Goal: Task Accomplishment & Management: Manage account settings

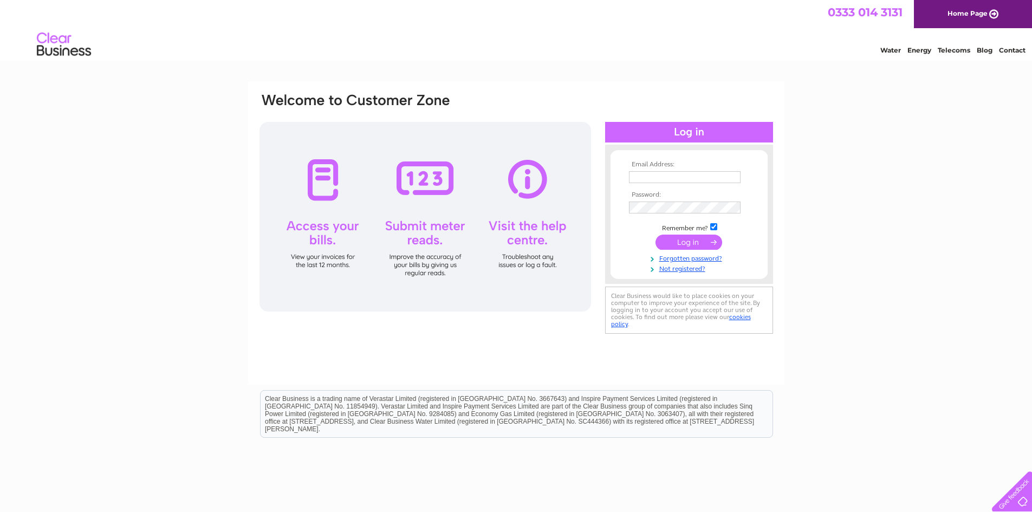
click at [714, 179] on input "text" at bounding box center [685, 177] width 112 height 12
click at [712, 178] on input "desfunerals@gmail.conm" at bounding box center [685, 177] width 112 height 12
type input "desfunerals@gmail.com"
click at [679, 243] on input "submit" at bounding box center [689, 243] width 67 height 15
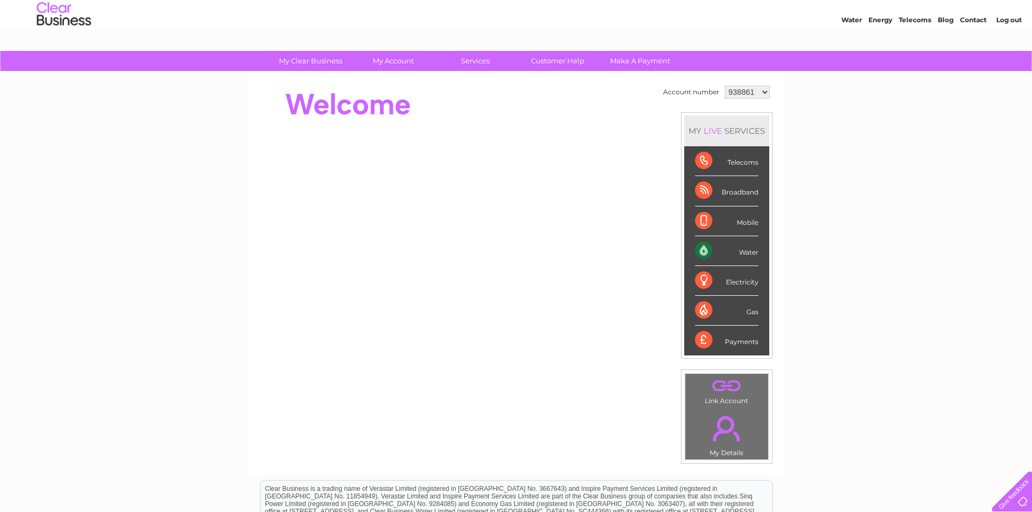
scroll to position [24, 0]
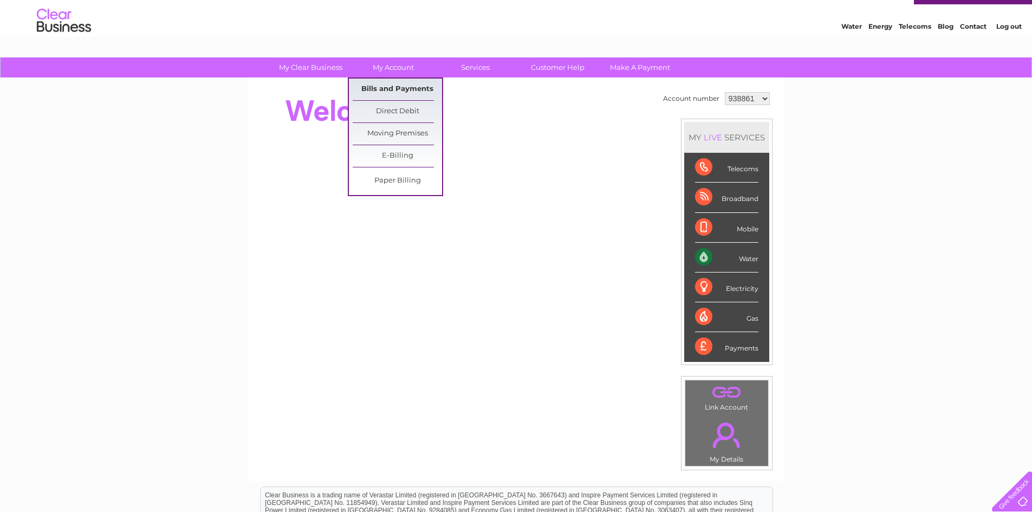
click at [400, 89] on link "Bills and Payments" at bounding box center [397, 90] width 89 height 22
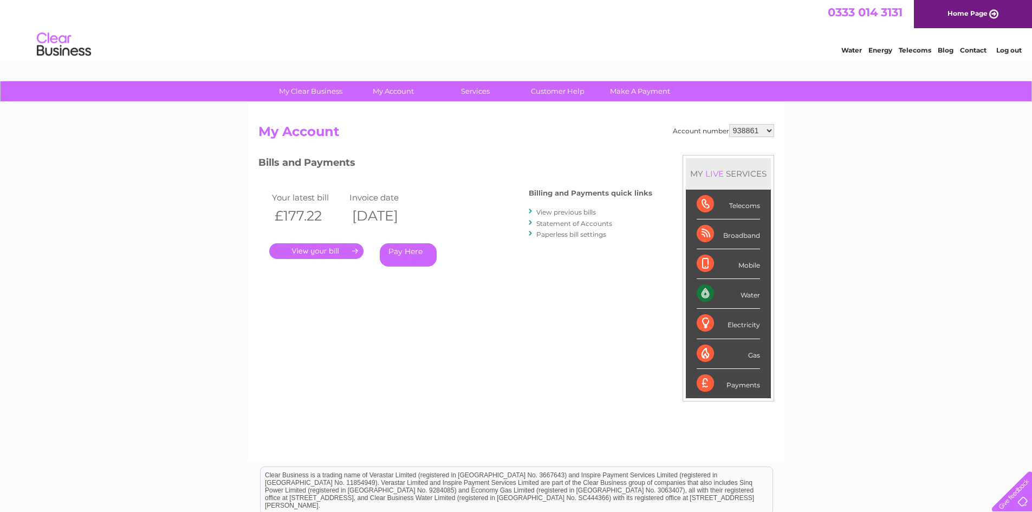
click at [330, 254] on link "." at bounding box center [316, 251] width 94 height 16
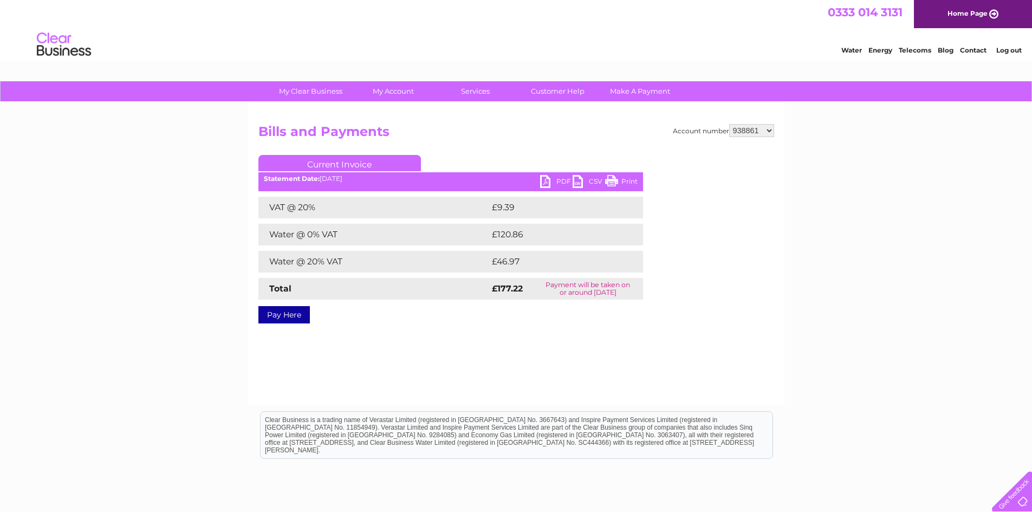
click at [614, 180] on link "Print" at bounding box center [621, 183] width 33 height 16
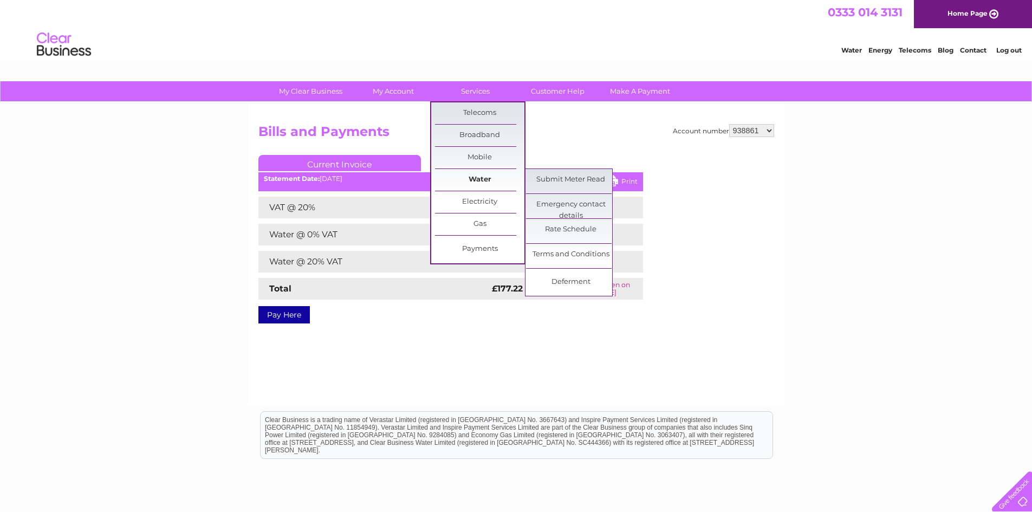
click at [470, 179] on link "Water" at bounding box center [479, 180] width 89 height 22
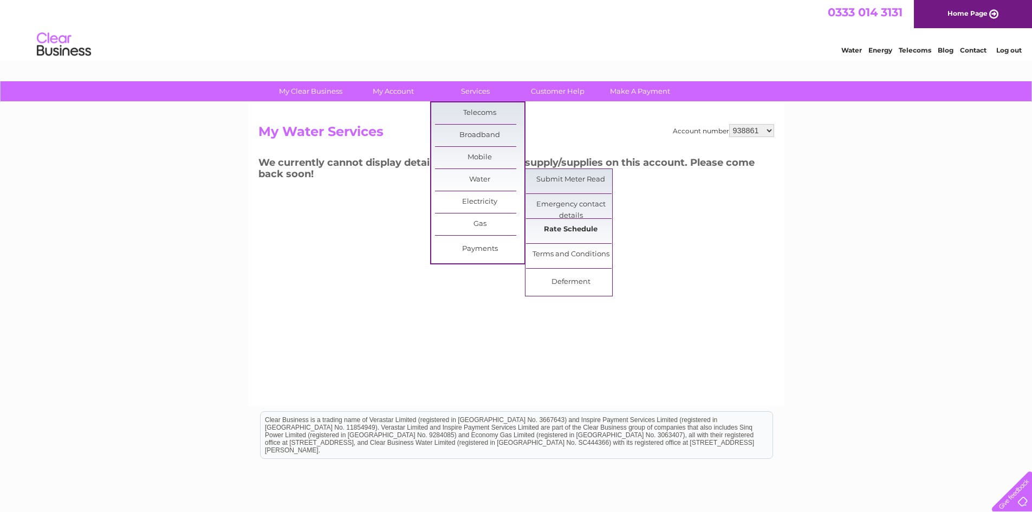
click at [565, 230] on link "Rate Schedule" at bounding box center [570, 230] width 89 height 22
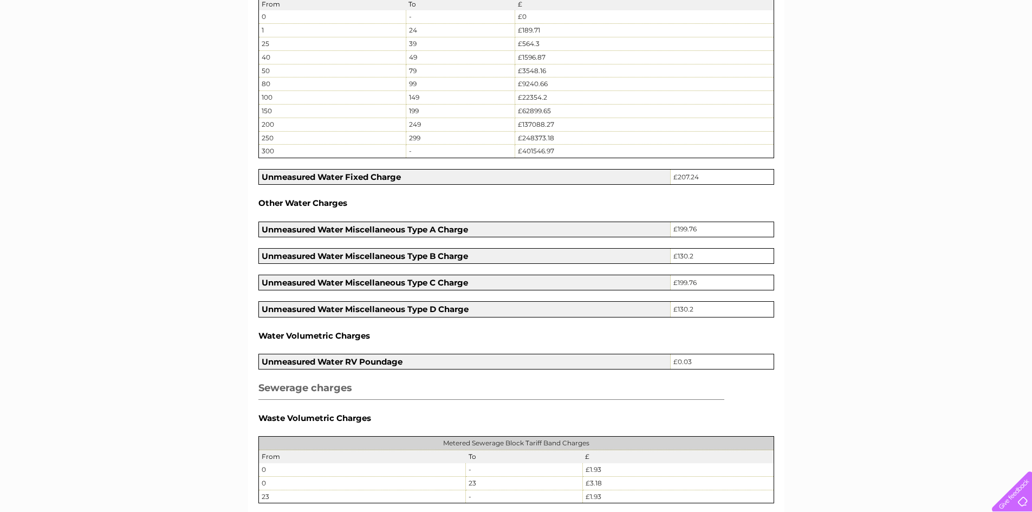
scroll to position [627, 0]
